Goal: Task Accomplishment & Management: Use online tool/utility

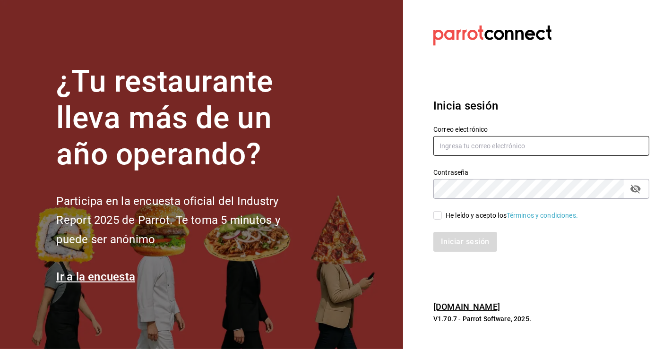
type input "[PERSON_NAME][EMAIL_ADDRESS][PERSON_NAME][DOMAIN_NAME]"
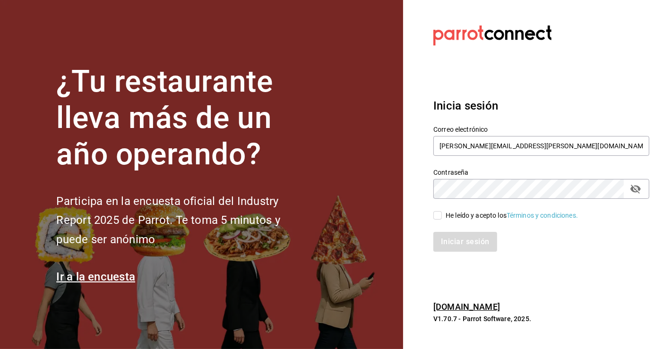
click at [439, 217] on input "He leído y acepto los Términos y condiciones." at bounding box center [438, 215] width 9 height 9
checkbox input "true"
click at [459, 237] on button "Iniciar sesión" at bounding box center [466, 242] width 64 height 20
click at [459, 237] on div "Iniciar sesión" at bounding box center [542, 242] width 216 height 20
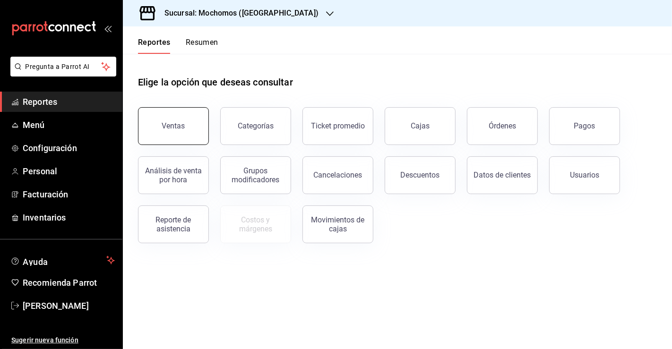
click at [172, 128] on div "Ventas" at bounding box center [173, 125] width 23 height 9
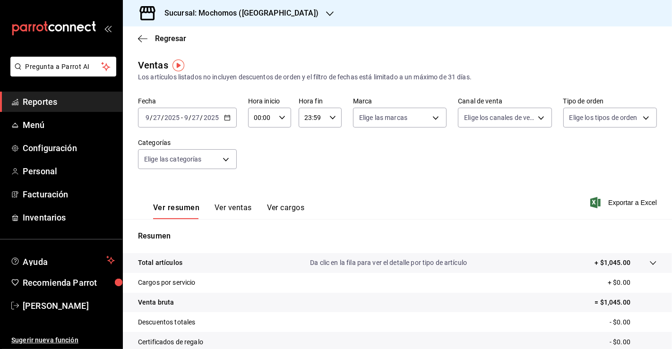
click at [225, 118] on icon "button" at bounding box center [227, 117] width 7 height 7
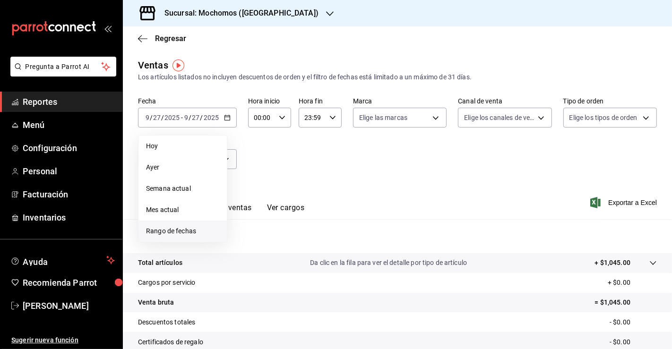
click at [193, 225] on li "Rango de fechas" at bounding box center [183, 231] width 88 height 21
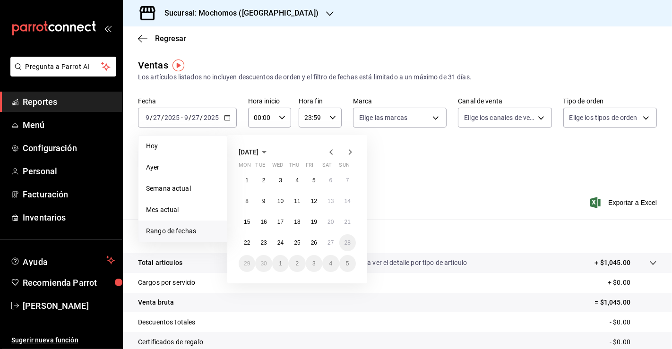
click at [479, 172] on div "Fecha [DATE] [DATE] - [DATE] [DATE] [DATE] [DATE] Semana actual Mes actual [GEO…" at bounding box center [397, 138] width 519 height 83
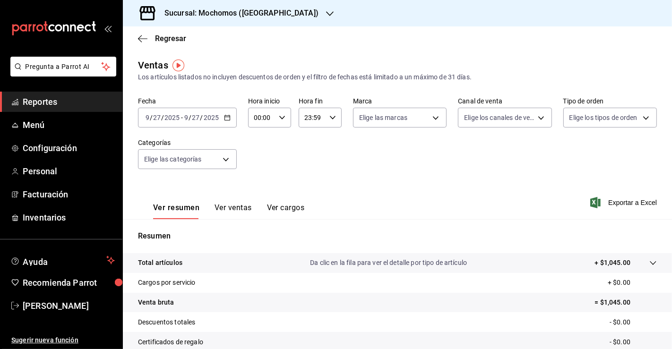
click at [49, 98] on span "Reportes" at bounding box center [69, 101] width 92 height 13
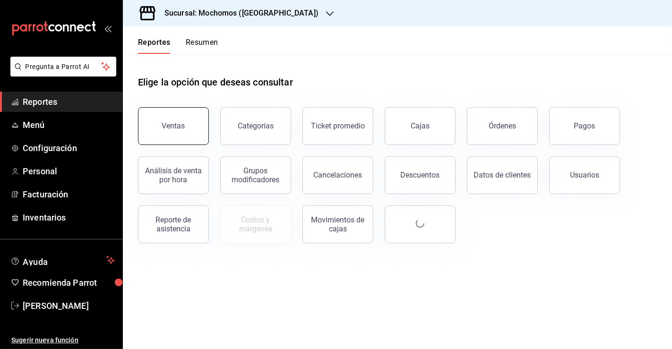
click at [199, 131] on button "Ventas" at bounding box center [173, 126] width 71 height 38
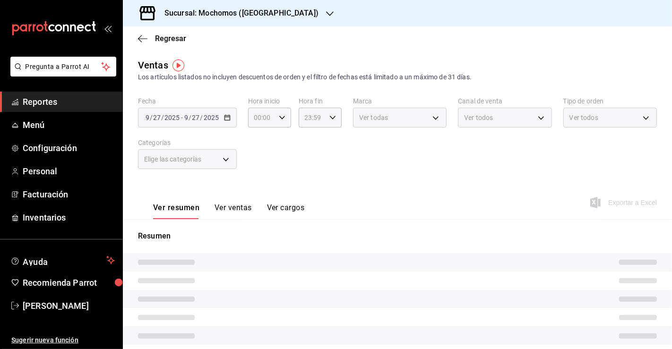
click at [227, 121] on div "[DATE] [DATE] - [DATE] [DATE]" at bounding box center [187, 118] width 99 height 20
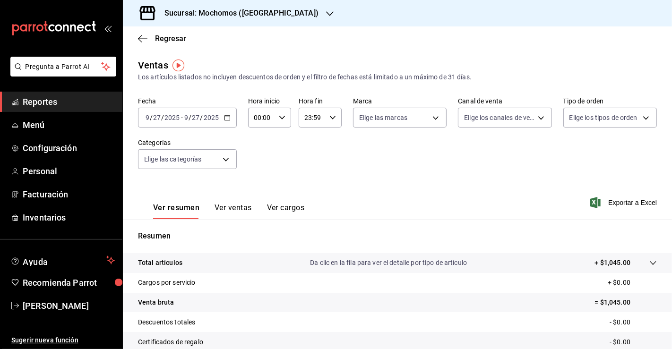
click at [225, 118] on icon "button" at bounding box center [227, 117] width 7 height 7
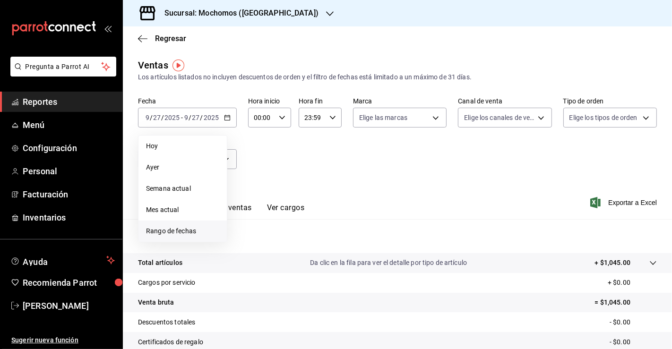
click at [180, 228] on span "Rango de fechas" at bounding box center [182, 231] width 73 height 10
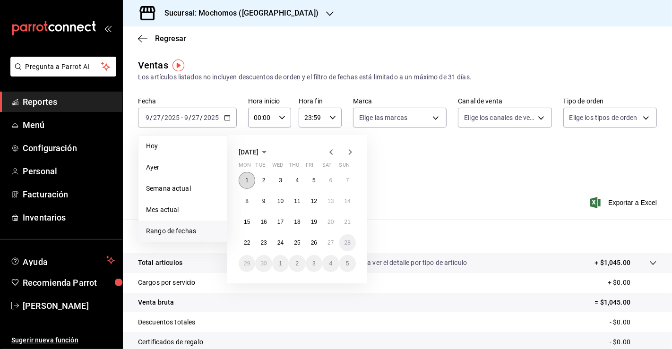
click at [247, 180] on abbr "1" at bounding box center [246, 180] width 3 height 7
click at [319, 244] on button "26" at bounding box center [314, 242] width 17 height 17
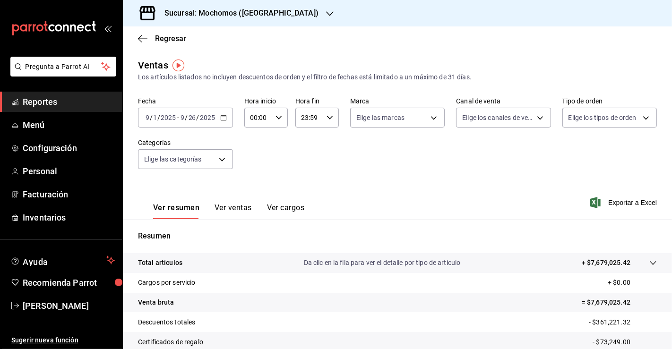
click at [279, 125] on div "00:00 Hora inicio" at bounding box center [265, 118] width 43 height 20
click at [254, 199] on button "04" at bounding box center [253, 194] width 17 height 19
type input "04:00"
click at [255, 194] on span "04" at bounding box center [254, 195] width 6 height 8
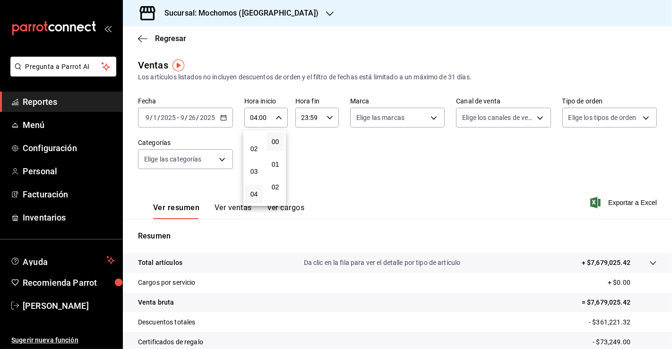
click at [540, 146] on div at bounding box center [336, 174] width 672 height 349
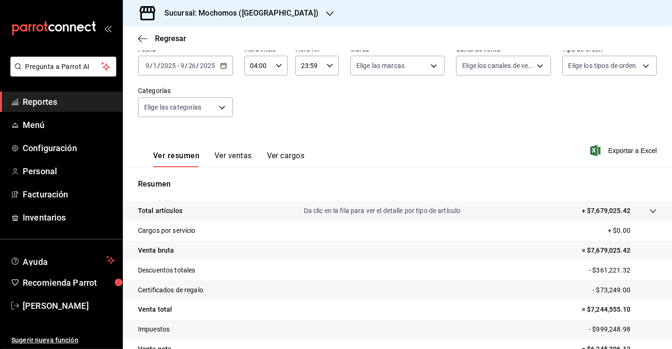
scroll to position [104, 0]
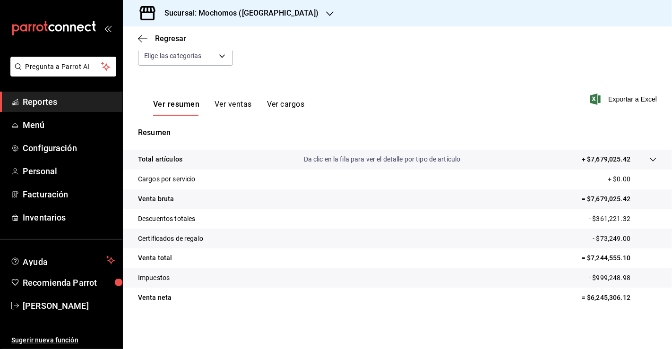
click at [598, 141] on div "Resumen Total artículos Da clic en la fila para ver el detalle por tipo de artí…" at bounding box center [397, 223] width 549 height 192
click at [95, 105] on span "Reportes" at bounding box center [69, 101] width 92 height 13
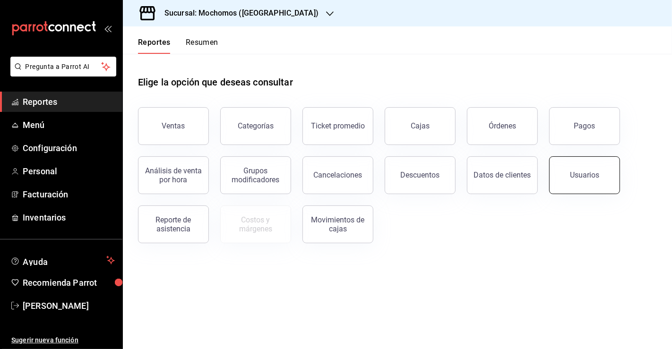
click at [575, 177] on div "Usuarios" at bounding box center [584, 175] width 29 height 9
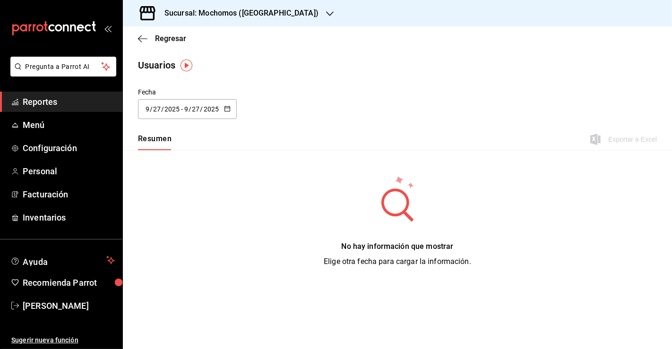
click at [265, 17] on h3 "Sucursal: Mochomos ([GEOGRAPHIC_DATA])" at bounding box center [238, 13] width 162 height 11
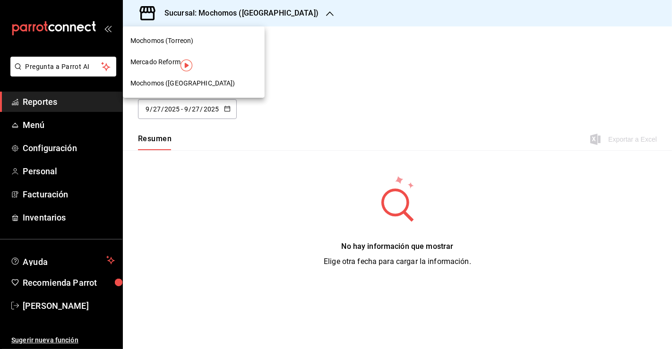
click at [175, 77] on div "Mochomos ([GEOGRAPHIC_DATA])" at bounding box center [194, 83] width 142 height 21
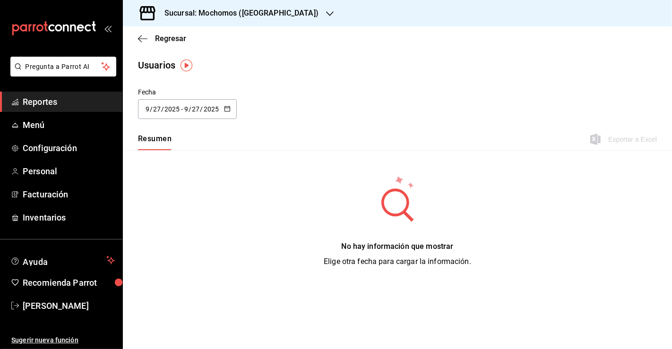
click at [227, 113] on button "button" at bounding box center [227, 109] width 7 height 8
click at [185, 243] on li "Rango de fechas" at bounding box center [182, 245] width 89 height 21
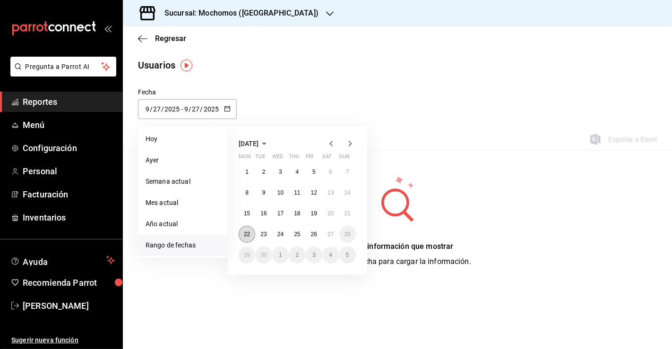
click at [252, 236] on button "22" at bounding box center [247, 234] width 17 height 17
click at [255, 178] on div "1 2 3 4 5 6 7 8 9 10 11 12 13 14 15 16 17 18 19 20 21 22 23 24 25 26 27 28 29 3…" at bounding box center [297, 214] width 117 height 100
click at [249, 175] on button "1" at bounding box center [247, 172] width 17 height 17
type input "[DATE]"
type input "1"
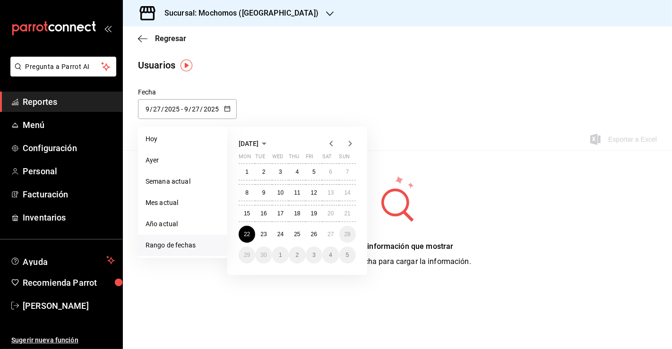
type input "[DATE]"
type input "22"
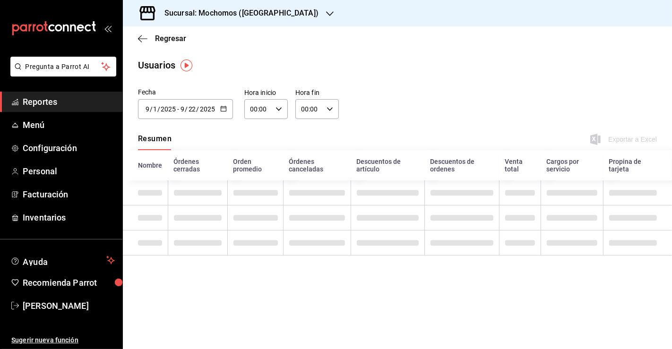
click at [212, 102] on div "[DATE] [DATE] - [DATE] [DATE]" at bounding box center [185, 109] width 95 height 20
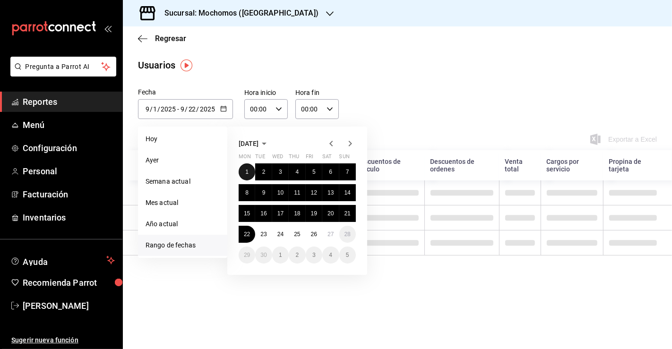
click at [249, 173] on button "1" at bounding box center [247, 172] width 17 height 17
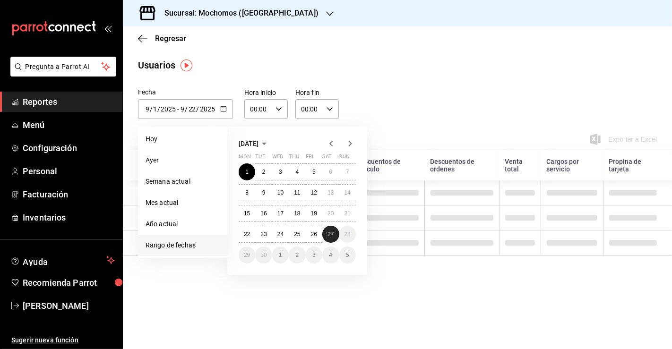
click at [330, 235] on abbr "27" at bounding box center [331, 234] width 6 height 7
type input "[DATE]"
type input "27"
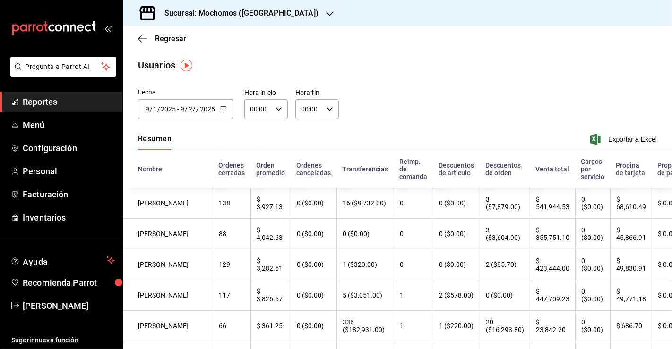
click at [614, 145] on div "Resumen Exportar a Excel" at bounding box center [397, 140] width 549 height 20
drag, startPoint x: 614, startPoint y: 145, endPoint x: 566, endPoint y: 15, distance: 138.7
click at [566, 15] on div "Sucursal: Mochomos ([GEOGRAPHIC_DATA])" at bounding box center [397, 13] width 549 height 26
click at [605, 143] on span "Exportar a Excel" at bounding box center [624, 139] width 65 height 11
